Goal: Task Accomplishment & Management: Use online tool/utility

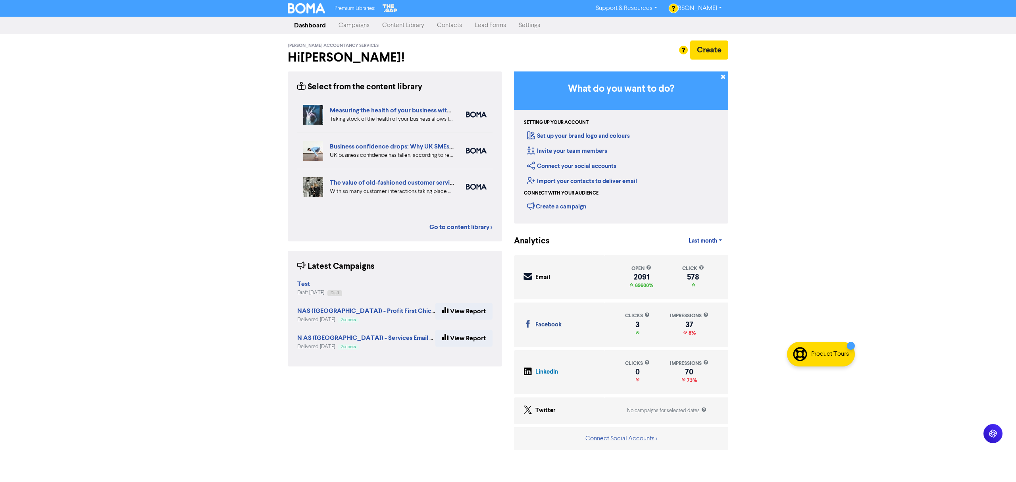
click at [350, 27] on link "Campaigns" at bounding box center [354, 25] width 44 height 16
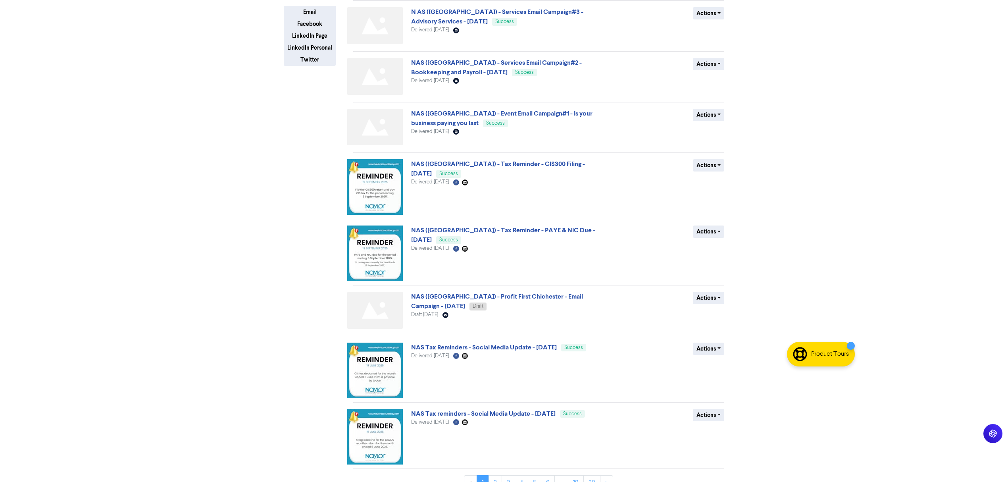
scroll to position [175, 0]
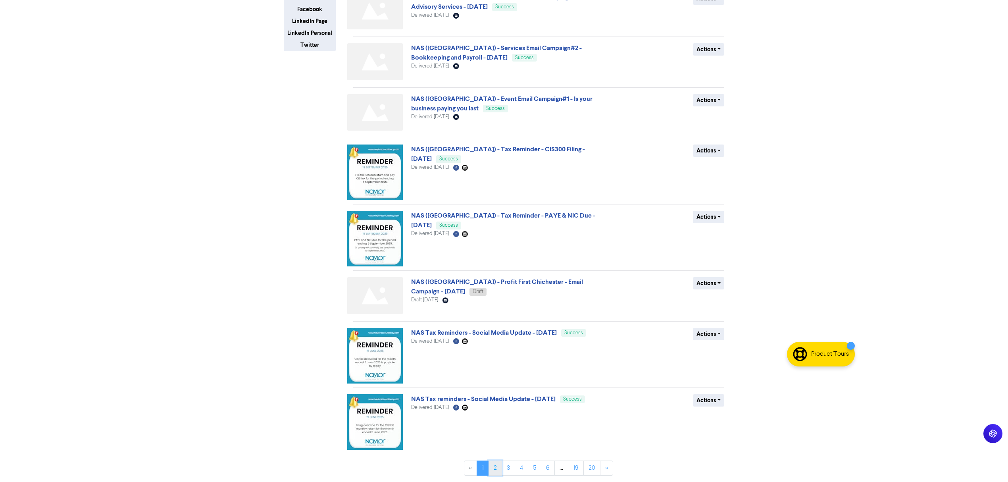
click at [495, 466] on link "2" at bounding box center [495, 467] width 13 height 15
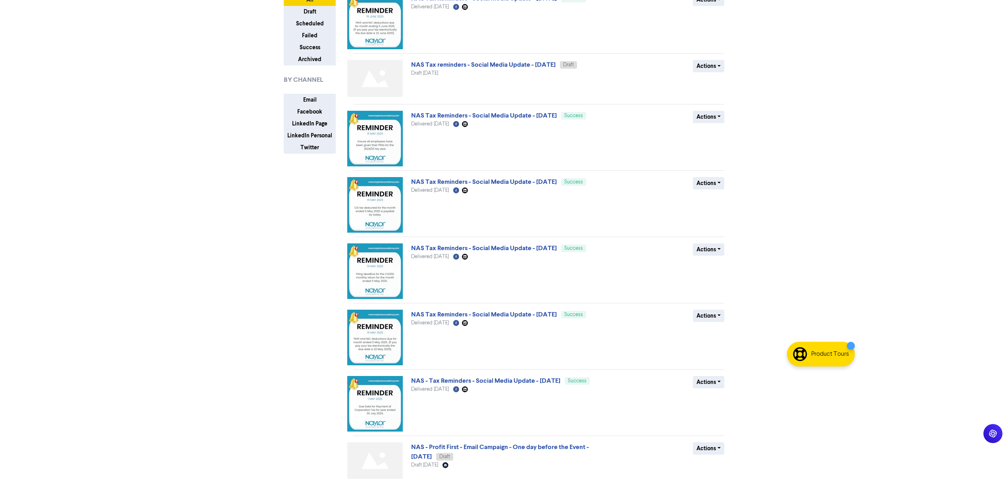
scroll to position [206, 0]
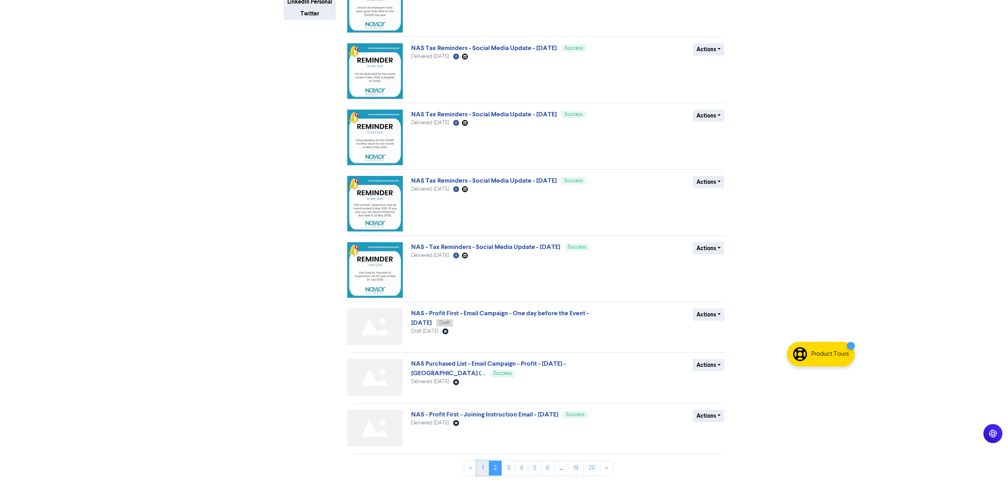
click at [480, 464] on link "1" at bounding box center [483, 467] width 12 height 15
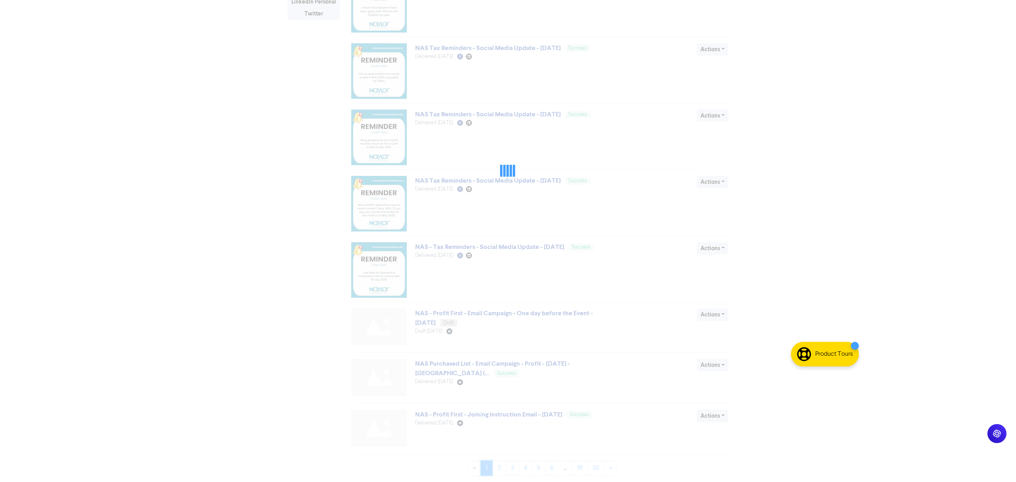
scroll to position [0, 0]
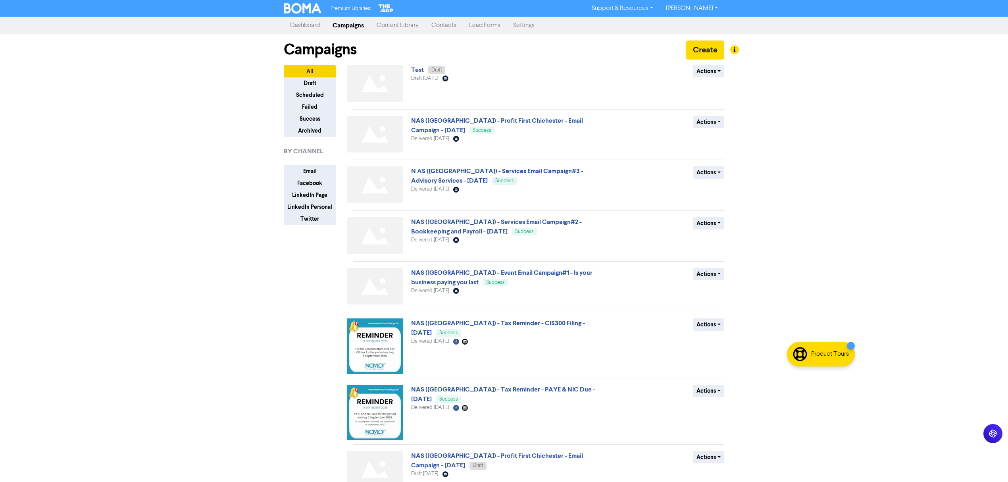
click at [348, 25] on link "Campaigns" at bounding box center [348, 25] width 44 height 16
click at [712, 53] on button "Create" at bounding box center [705, 49] width 38 height 19
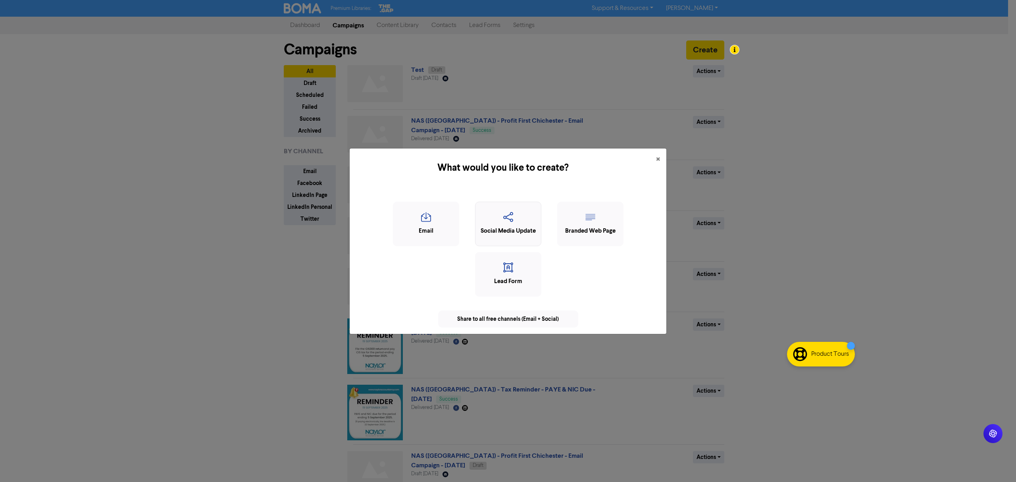
click at [500, 233] on div "Social Media Update" at bounding box center [509, 231] width 58 height 9
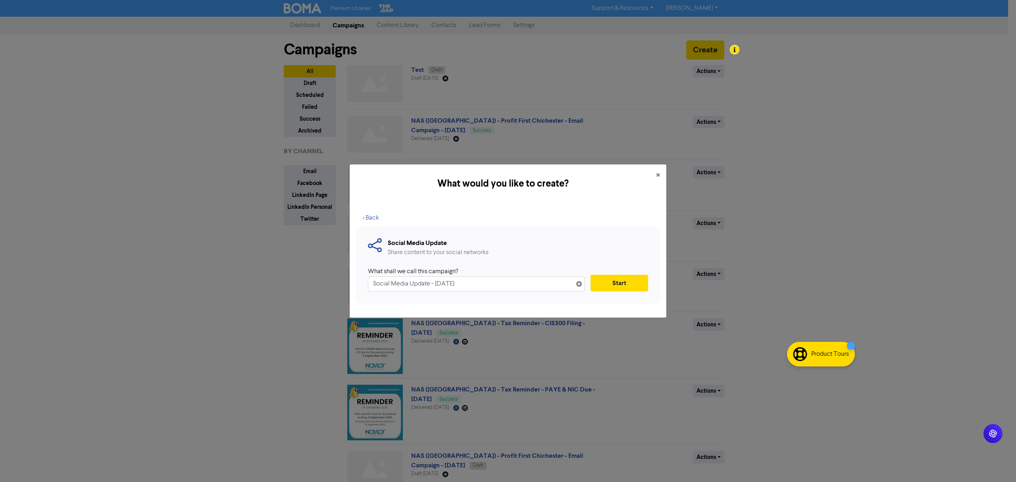
click at [374, 287] on input "Social Media Update - [DATE]" at bounding box center [476, 283] width 217 height 15
click at [416, 285] on input "NAS ([GEOGRAPHIC_DATA]) -[PERSON_NAME] First SocMed - Event Countdown - 2 Weeks…" at bounding box center [476, 283] width 217 height 15
click at [401, 284] on input "NAS ([GEOGRAPHIC_DATA]) -Profit First SocMed - Event Countdown - 2 Weeks to Go" at bounding box center [476, 283] width 217 height 15
type input "NAS ([GEOGRAPHIC_DATA]) - Profit First SocMed - Event Countdown - 2 Weeks to Go"
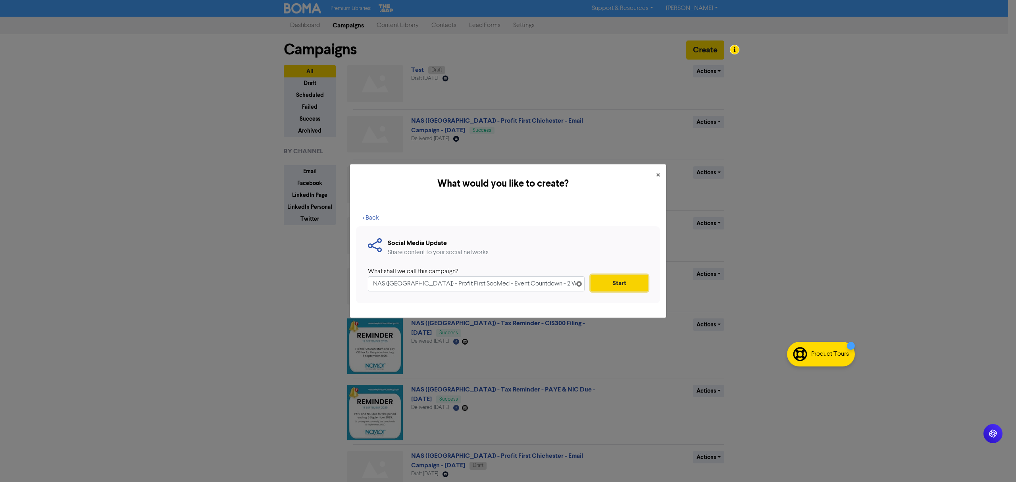
click at [614, 286] on button "Start" at bounding box center [620, 283] width 58 height 17
